Goal: Register for event/course

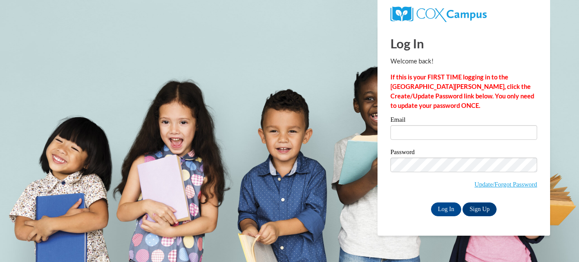
click at [415, 138] on input "Email" at bounding box center [464, 132] width 147 height 15
type input "aharry389@gmail.com"
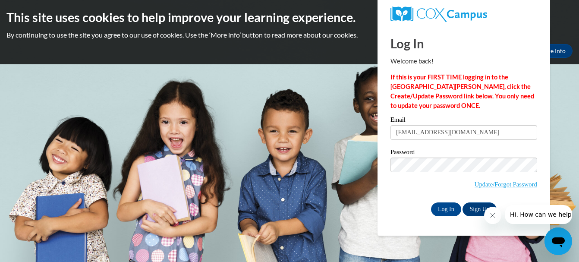
click at [431, 203] on input "Log In" at bounding box center [446, 210] width 30 height 14
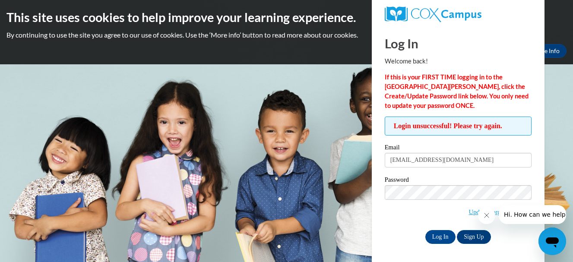
click at [425, 230] on input "Log In" at bounding box center [440, 237] width 30 height 14
click at [463, 161] on input "[EMAIL_ADDRESS][DOMAIN_NAME]" at bounding box center [458, 160] width 147 height 15
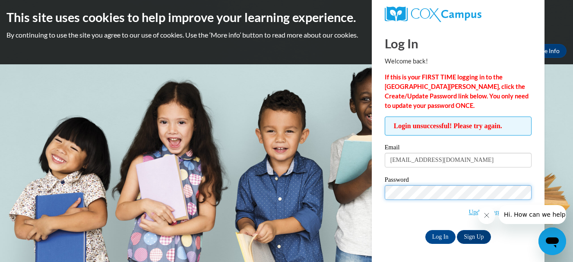
click at [425, 230] on input "Log In" at bounding box center [440, 237] width 30 height 14
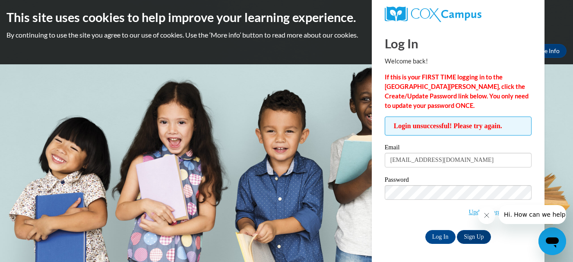
click at [497, 211] on div at bounding box center [522, 214] width 88 height 19
click at [471, 212] on link "Update/Forgot Password" at bounding box center [500, 212] width 63 height 7
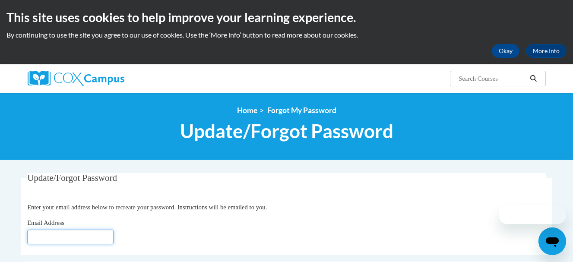
click at [38, 234] on input "Email Address" at bounding box center [70, 237] width 86 height 15
type input "aharry389@gmail.com"
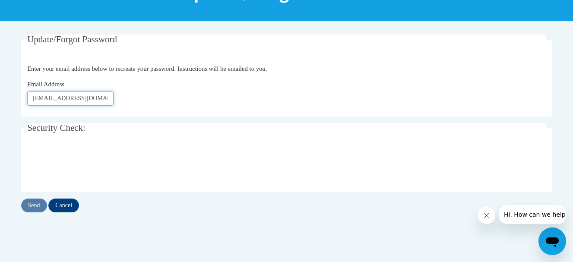
scroll to position [152, 0]
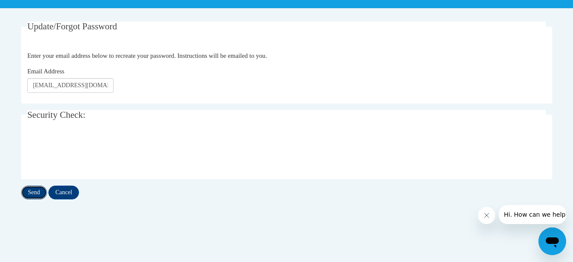
click at [33, 192] on input "Send" at bounding box center [34, 193] width 26 height 14
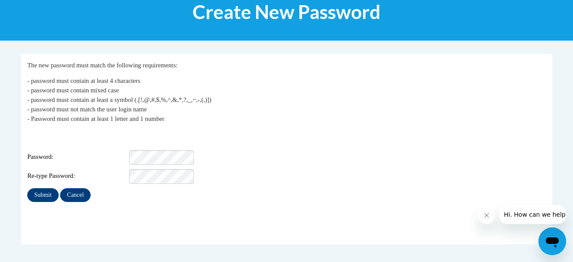
scroll to position [123, 0]
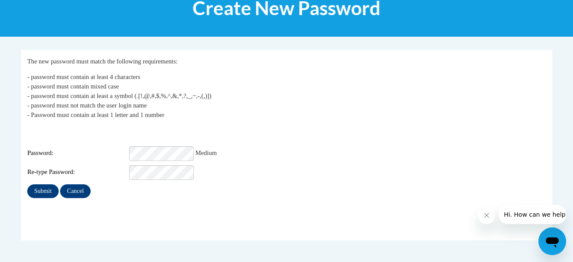
click at [216, 125] on div "My Password The new password must match the following requirements: - password …" at bounding box center [286, 128] width 519 height 142
click at [27, 184] on input "Submit" at bounding box center [42, 191] width 31 height 14
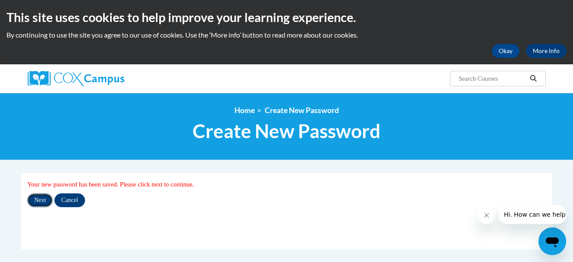
click at [31, 203] on input "Next" at bounding box center [39, 200] width 25 height 14
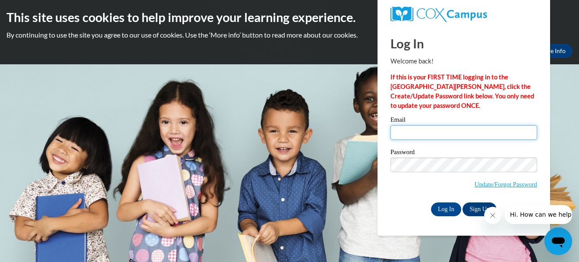
click at [398, 133] on input "Email" at bounding box center [464, 132] width 147 height 15
type input "[EMAIL_ADDRESS][DOMAIN_NAME]"
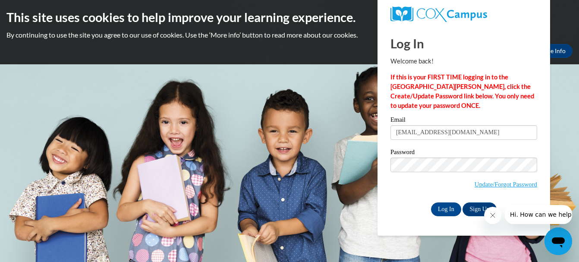
click at [451, 156] on label "Password" at bounding box center [464, 153] width 147 height 9
click at [431, 203] on input "Log In" at bounding box center [446, 210] width 30 height 14
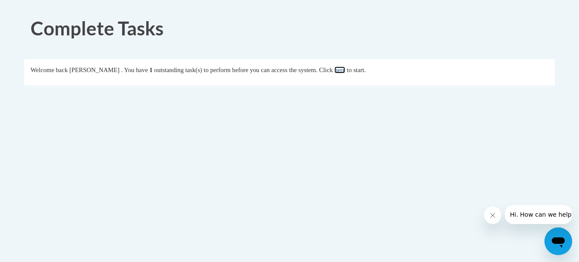
click at [345, 73] on link "here" at bounding box center [340, 69] width 11 height 7
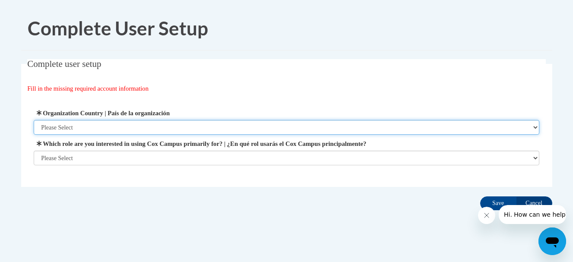
click at [56, 125] on select "Please Select [GEOGRAPHIC_DATA] | [GEOGRAPHIC_DATA] Outside of [GEOGRAPHIC_DATA…" at bounding box center [287, 127] width 506 height 15
select select "ad49bcad-a171-4b2e-b99c-48b446064914"
click at [34, 120] on select "Please Select [GEOGRAPHIC_DATA] | [GEOGRAPHIC_DATA] Outside of [GEOGRAPHIC_DATA…" at bounding box center [287, 127] width 506 height 15
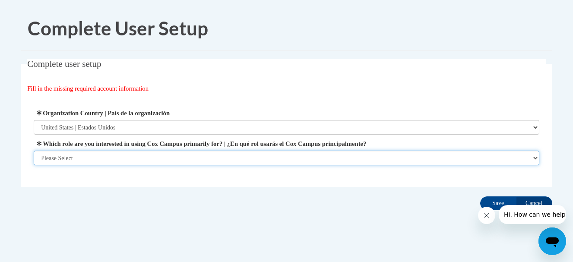
click at [66, 163] on select "Please Select College/University | Colegio/Universidad Community/Nonprofit Part…" at bounding box center [287, 158] width 506 height 15
select select "fbf2d438-af2f-41f8-98f1-81c410e29de3"
click at [34, 165] on select "Please Select College/University | Colegio/Universidad Community/Nonprofit Part…" at bounding box center [287, 158] width 506 height 15
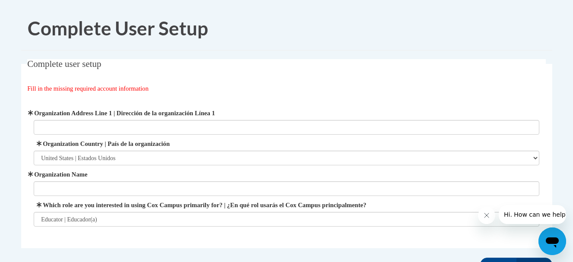
click at [82, 118] on span "Organization Address Line 1 | Dirección de la organización Línea 1" at bounding box center [287, 121] width 506 height 26
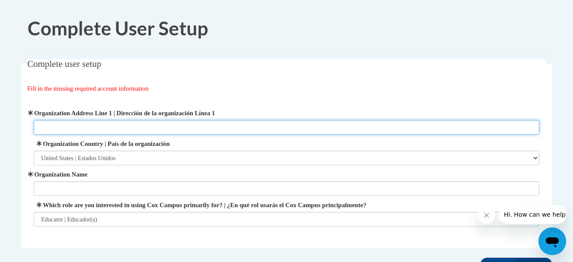
click at [80, 127] on input "Organization Address Line 1 | Dirección de la organización Línea 1" at bounding box center [287, 127] width 506 height 15
type input "h"
type input "[STREET_ADDRESS]"
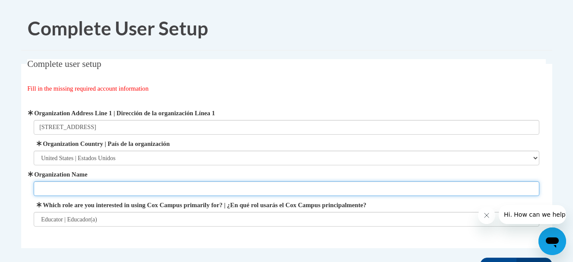
click at [100, 184] on input "Organization Name" at bounding box center [287, 188] width 506 height 15
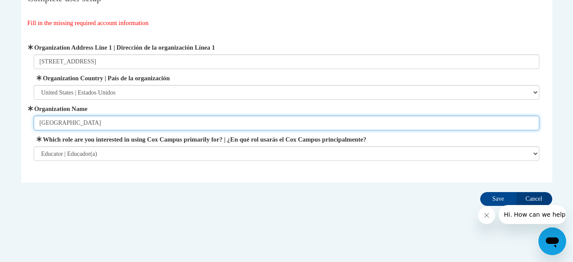
scroll to position [71, 0]
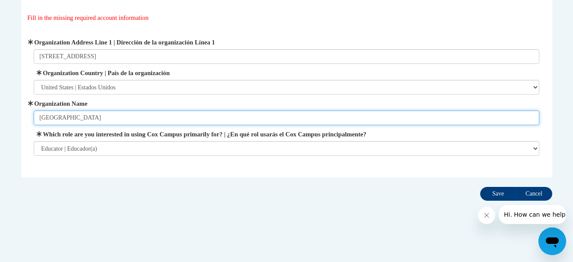
type input "[GEOGRAPHIC_DATA]"
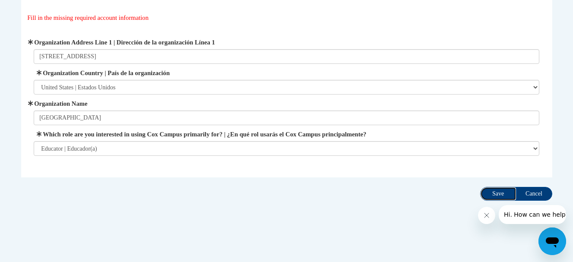
click at [487, 197] on input "Save" at bounding box center [498, 194] width 36 height 14
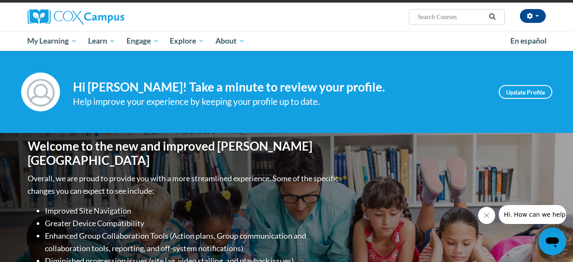
scroll to position [55, 0]
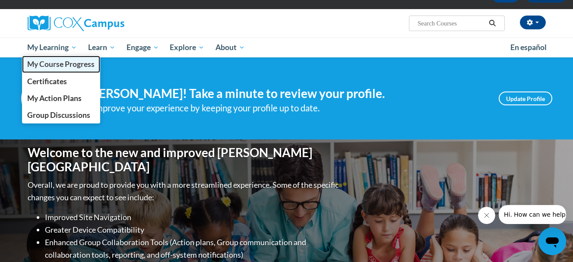
click at [68, 61] on span "My Course Progress" at bounding box center [60, 64] width 67 height 9
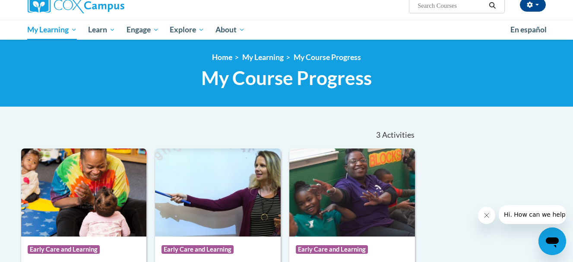
scroll to position [66, 0]
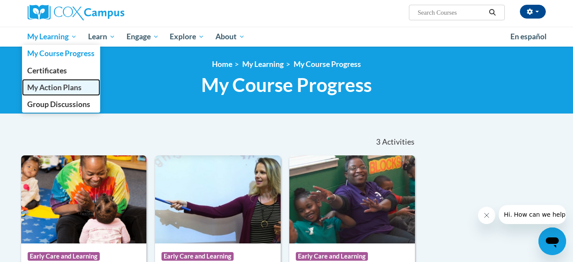
click at [56, 87] on span "My Action Plans" at bounding box center [54, 87] width 54 height 9
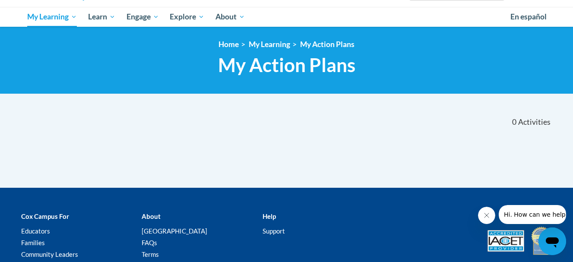
scroll to position [87, 0]
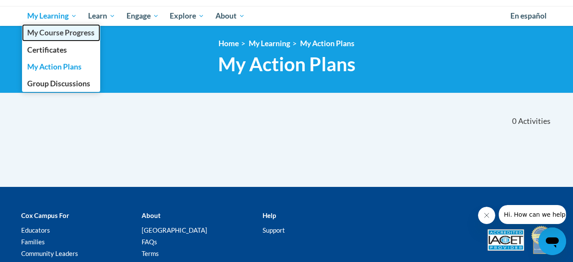
click at [61, 35] on span "My Course Progress" at bounding box center [60, 32] width 67 height 9
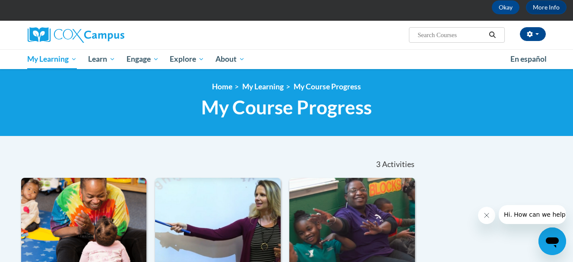
scroll to position [20, 0]
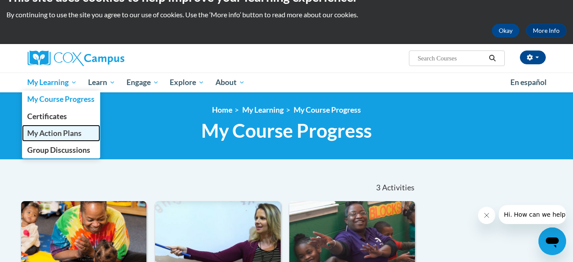
click at [39, 130] on span "My Action Plans" at bounding box center [54, 133] width 54 height 9
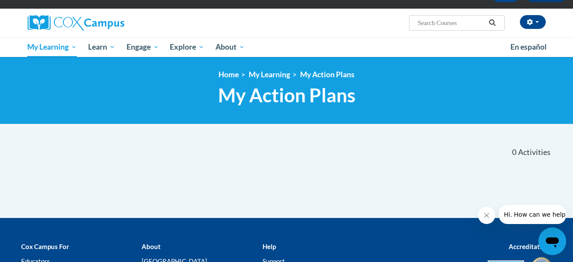
scroll to position [44, 0]
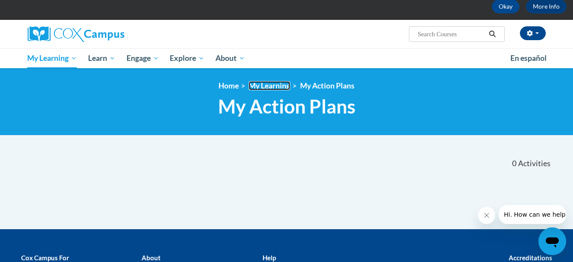
click at [269, 85] on link "My Learning" at bounding box center [269, 85] width 41 height 9
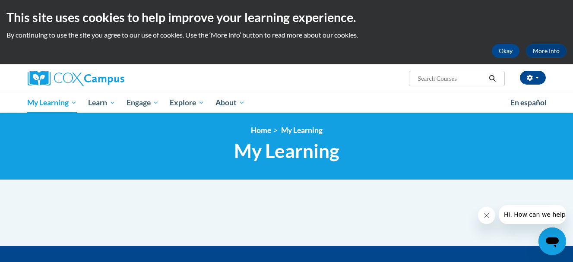
click at [425, 79] on input "Search..." at bounding box center [451, 78] width 69 height 10
type input "Monitoring children's progress"
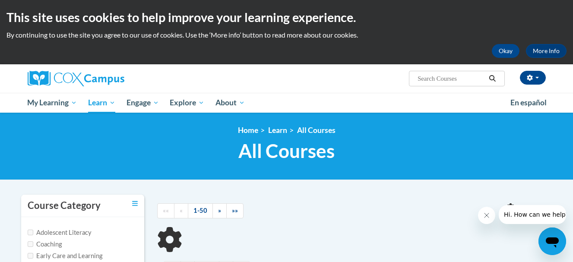
type input "Monitoring children's progress"
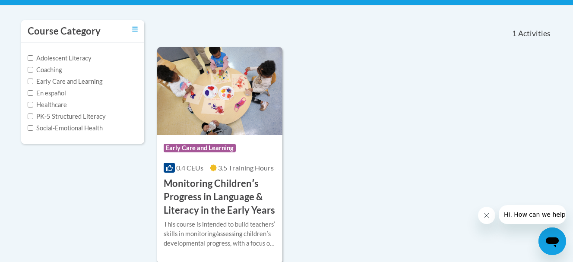
scroll to position [178, 0]
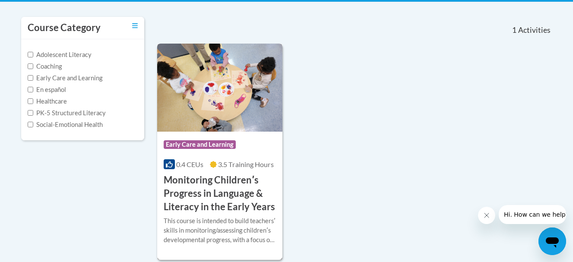
click at [219, 192] on h3 "Monitoring Childrenʹs Progress in Language & Literacy in the Early Years" at bounding box center [220, 194] width 113 height 40
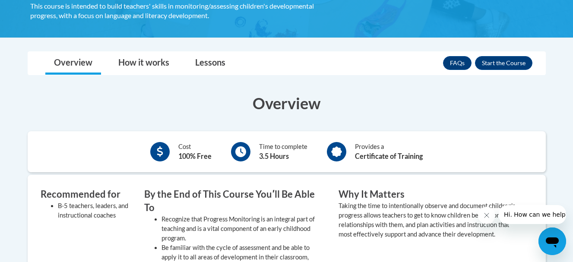
scroll to position [217, 0]
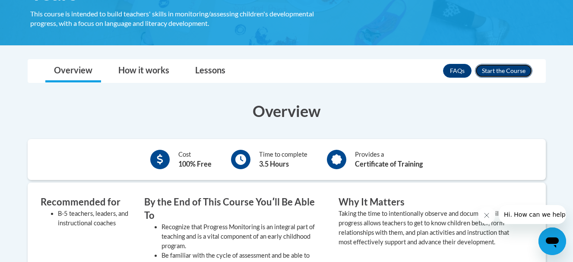
click at [507, 73] on button "Enroll" at bounding box center [503, 71] width 57 height 14
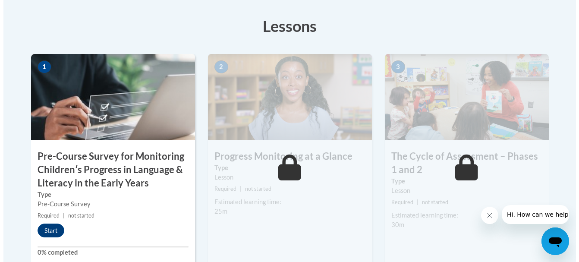
scroll to position [266, 0]
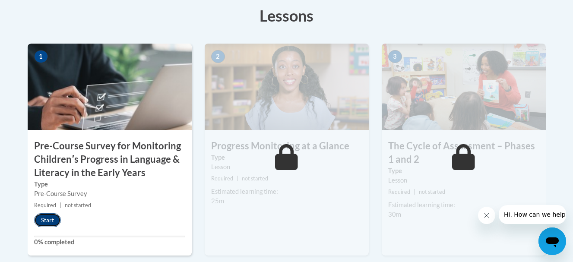
click at [45, 218] on button "Start" at bounding box center [47, 220] width 27 height 14
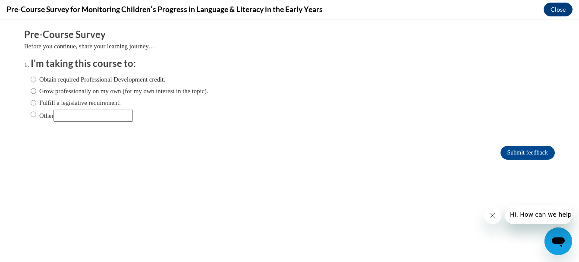
scroll to position [0, 0]
click at [31, 79] on input "Obtain required Professional Development credit." at bounding box center [34, 79] width 6 height 9
radio input "true"
click at [501, 151] on input "Submit feedback" at bounding box center [528, 153] width 54 height 14
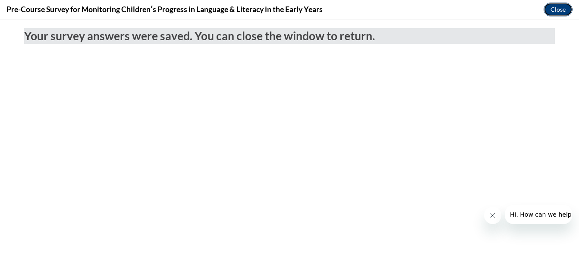
click at [556, 10] on button "Close" at bounding box center [558, 10] width 29 height 14
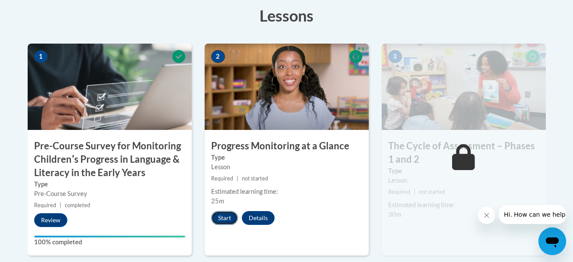
click at [223, 220] on button "Start" at bounding box center [224, 218] width 27 height 14
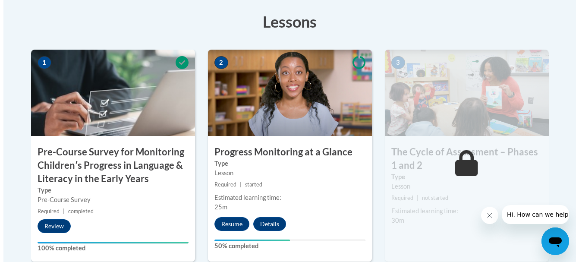
scroll to position [263, 0]
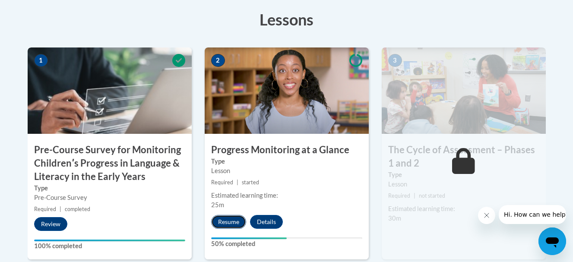
click at [223, 226] on button "Resume" at bounding box center [228, 222] width 35 height 14
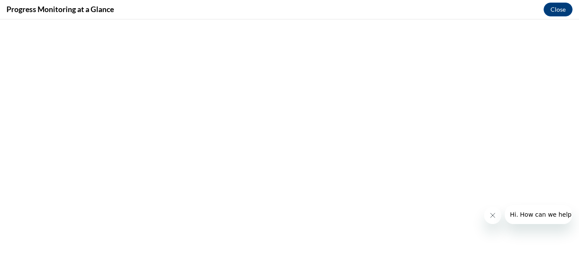
click at [489, 218] on icon "Close message from company" at bounding box center [492, 215] width 7 height 7
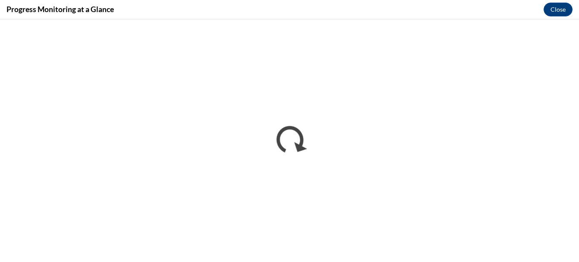
scroll to position [0, 0]
